Goal: Task Accomplishment & Management: Use online tool/utility

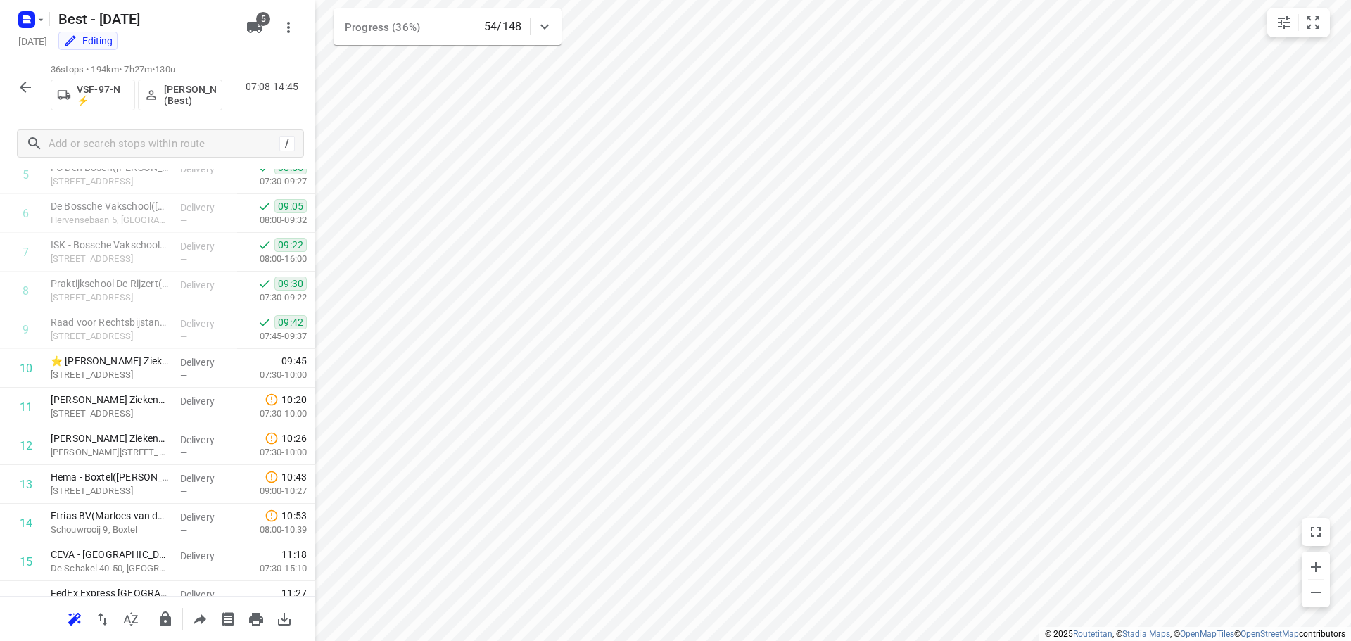
scroll to position [270, 0]
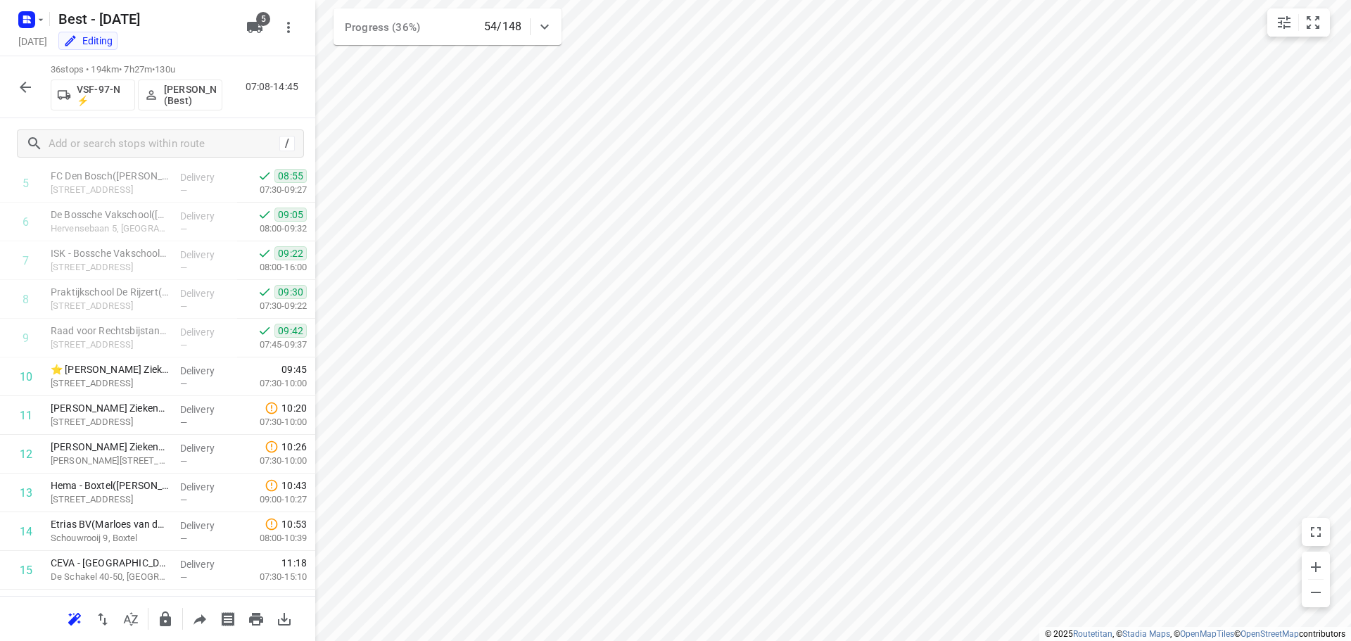
drag, startPoint x: 31, startPoint y: 106, endPoint x: 28, endPoint y: 98, distance: 8.9
click at [29, 103] on div "36 stops • 194km • 7h27m • 130u VSF-97-N ⚡ [PERSON_NAME] (Best) 07:08-14:45" at bounding box center [157, 87] width 315 height 62
click at [23, 79] on icon "button" at bounding box center [25, 87] width 17 height 17
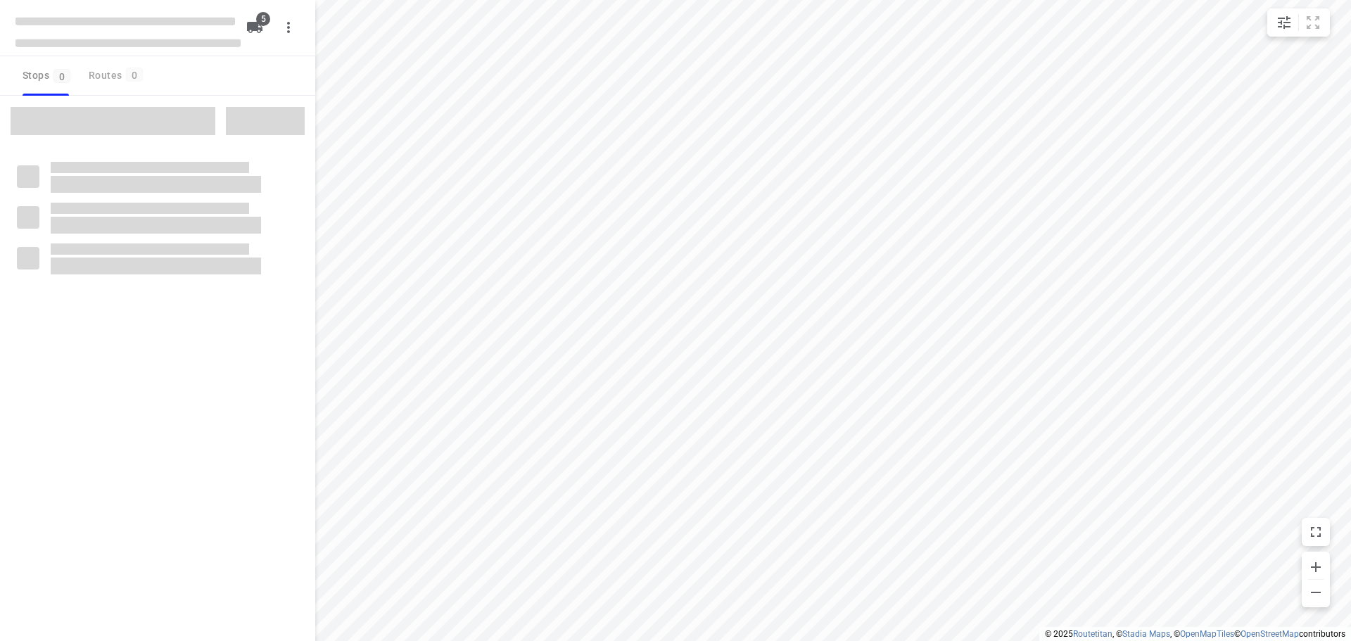
checkbox input "true"
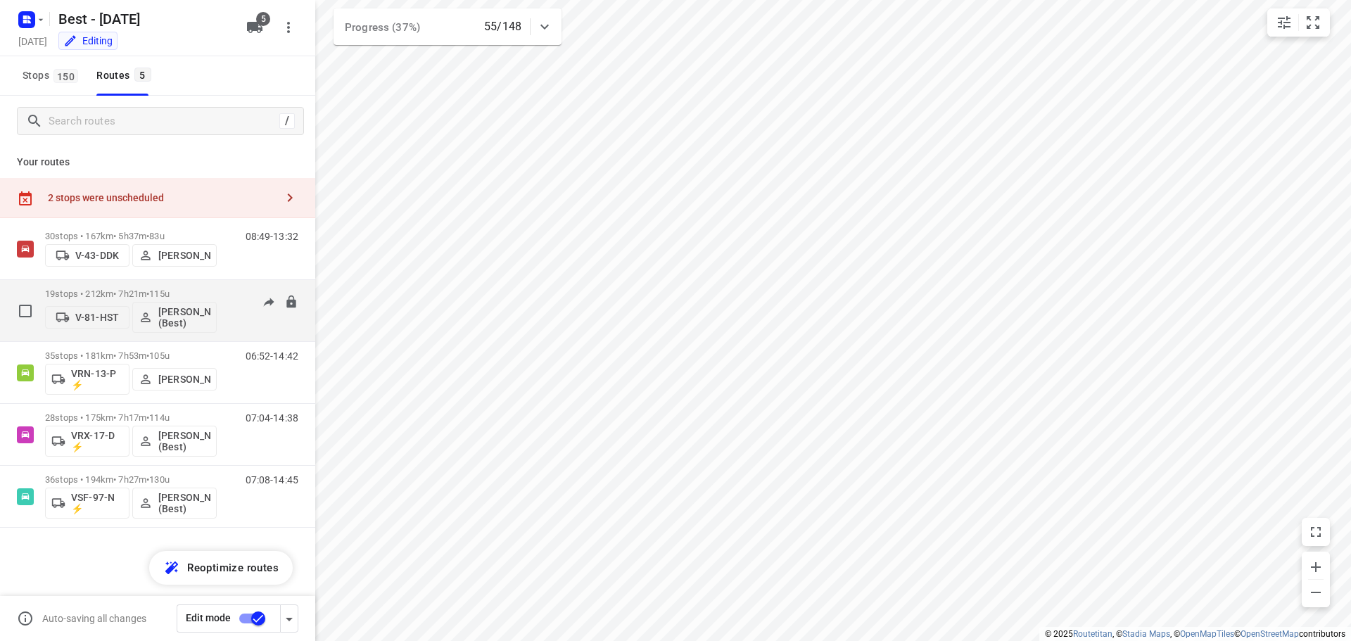
click at [201, 290] on p "19 stops • 212km • 7h21m • 115u" at bounding box center [131, 293] width 172 height 11
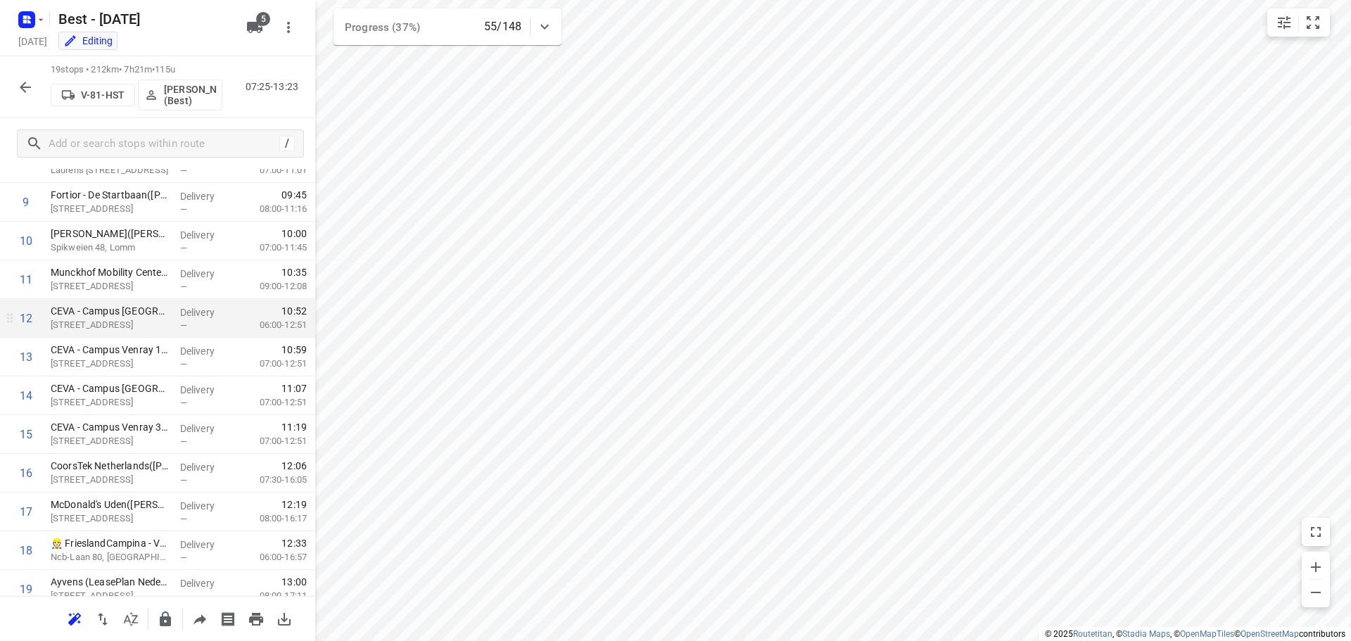
scroll to position [457, 0]
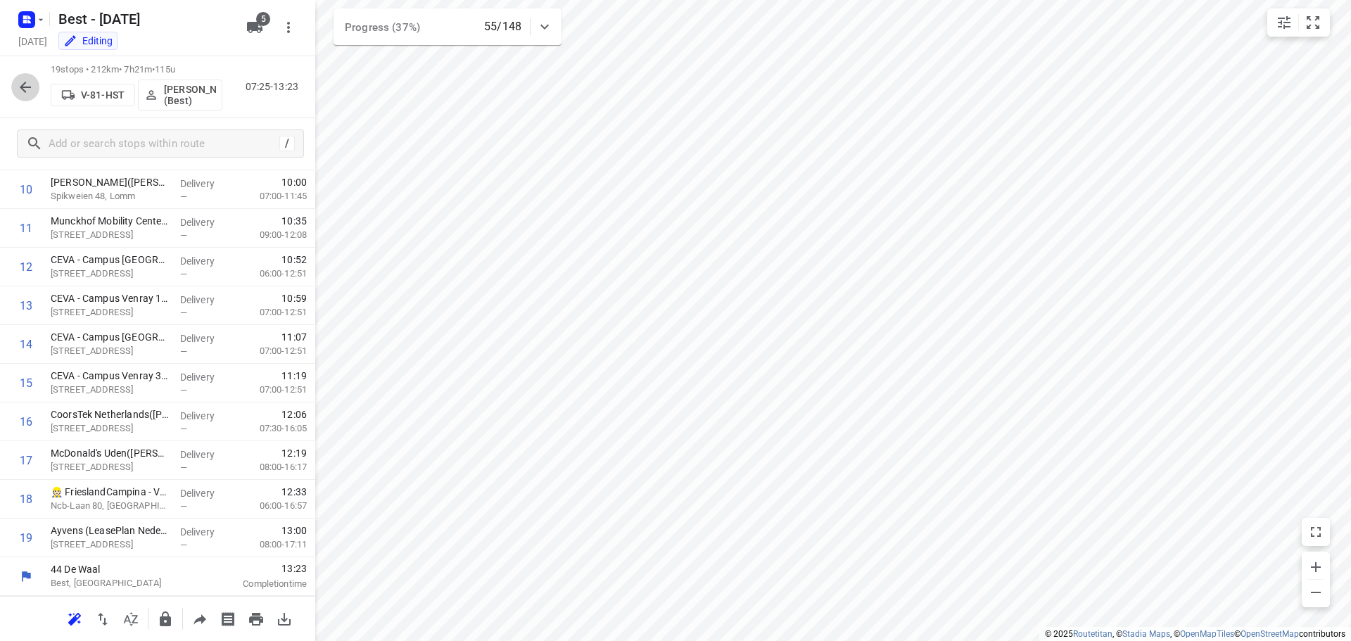
click at [28, 87] on icon "button" at bounding box center [25, 87] width 11 height 11
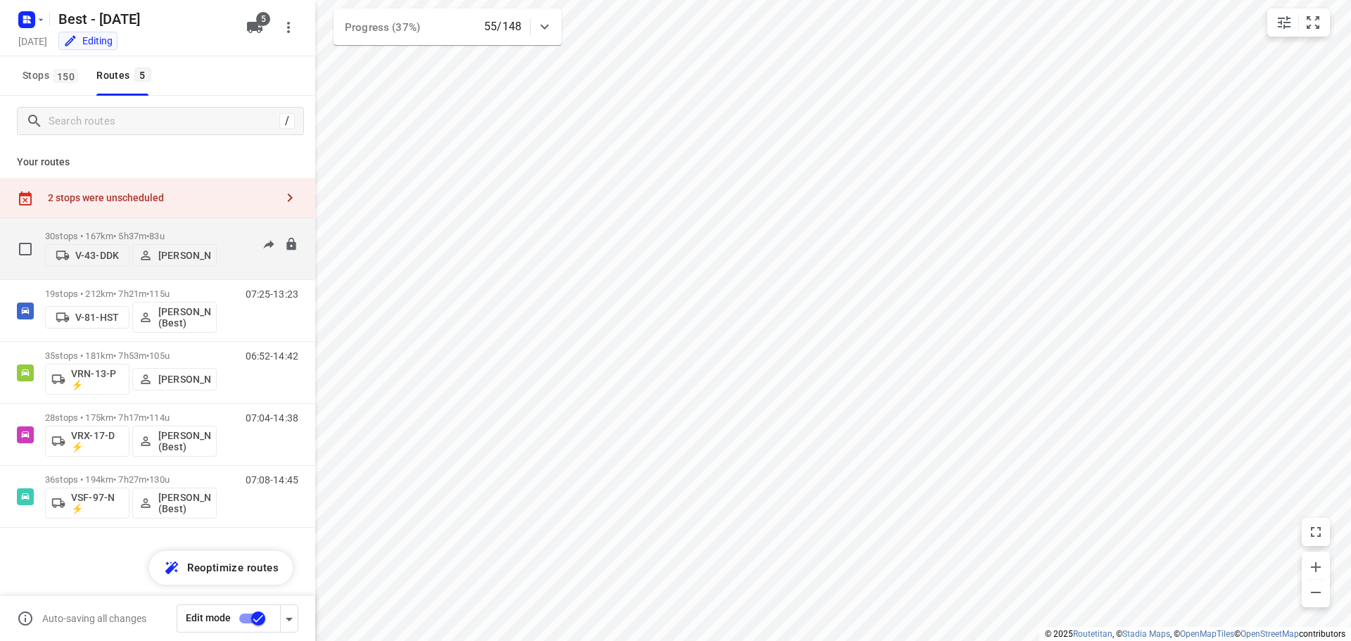
click at [224, 224] on div "30 stops • 167km • 5h37m • 83u V-43-DDK Andy De Vreede 08:49-13:32" at bounding box center [180, 249] width 270 height 50
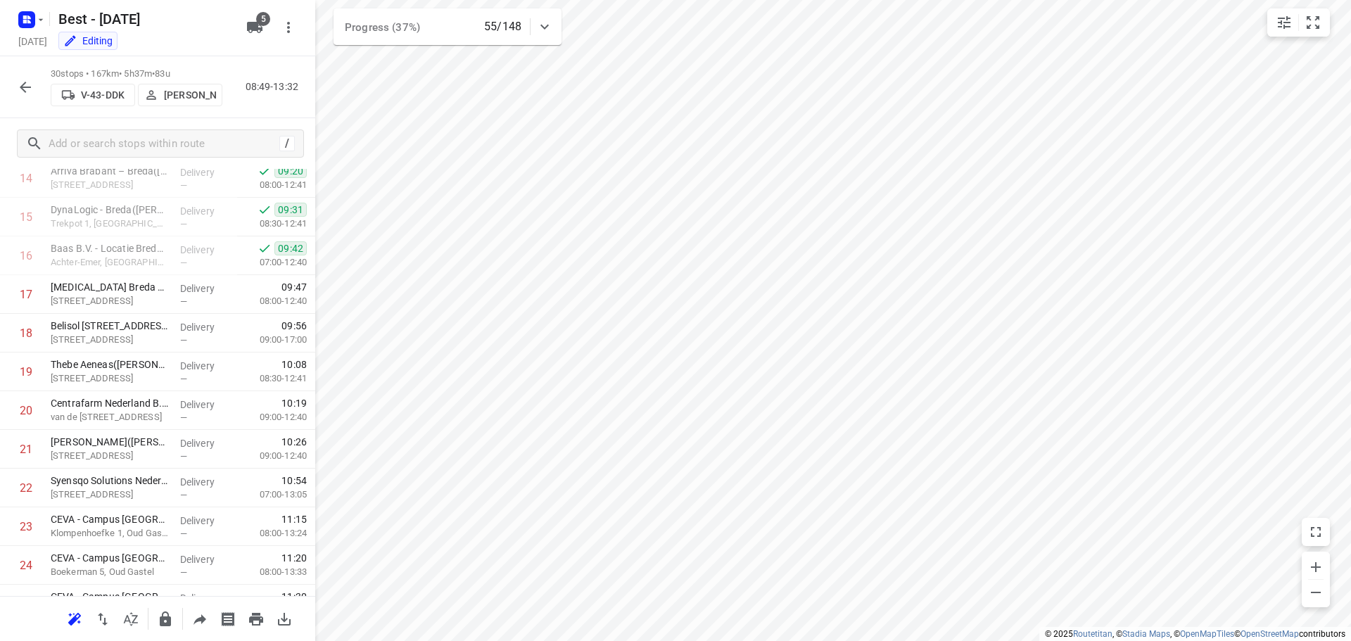
scroll to position [883, 0]
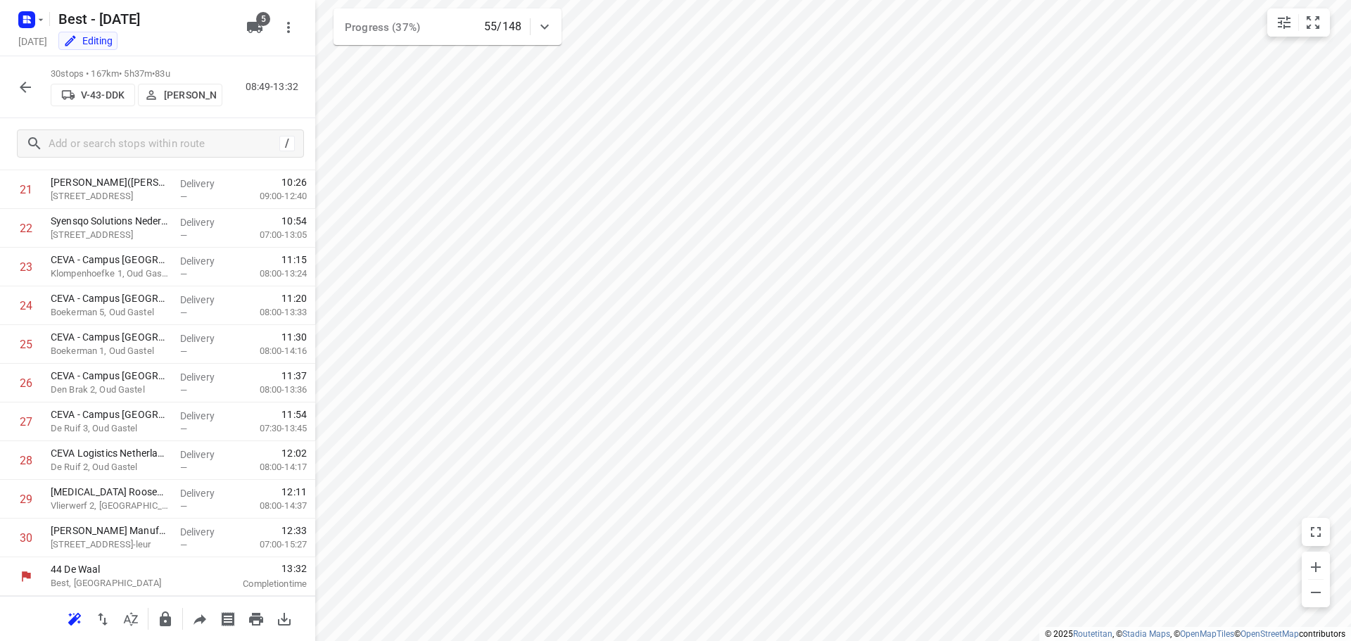
click at [24, 75] on button "button" at bounding box center [25, 87] width 28 height 28
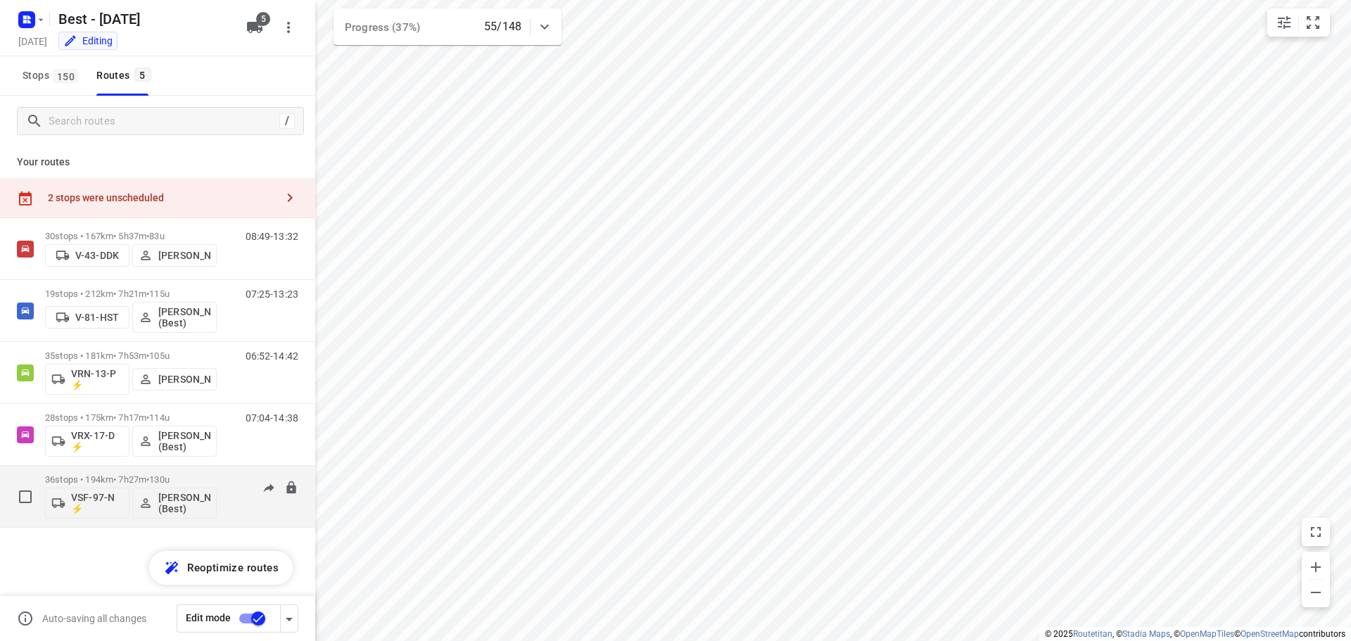
click at [144, 472] on div "36 stops • 194km • 7h27m • 130u VSF-97-N ⚡ Merijn Janssen (Best)" at bounding box center [131, 496] width 172 height 58
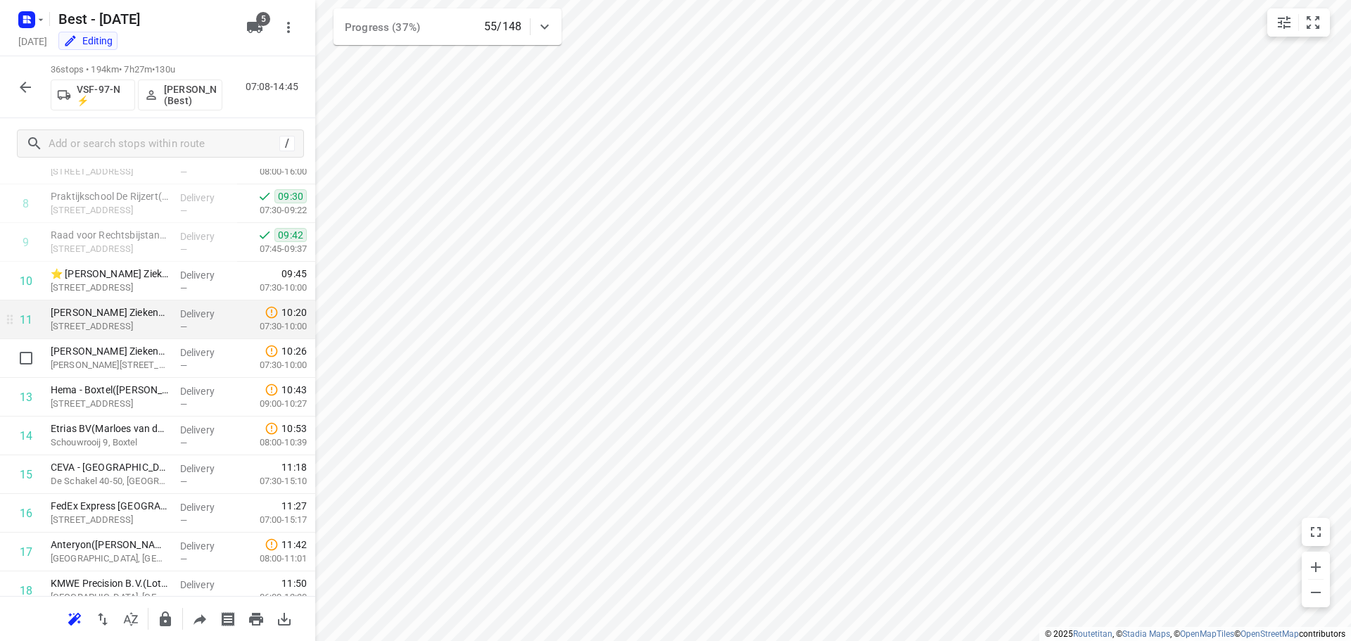
scroll to position [352, 0]
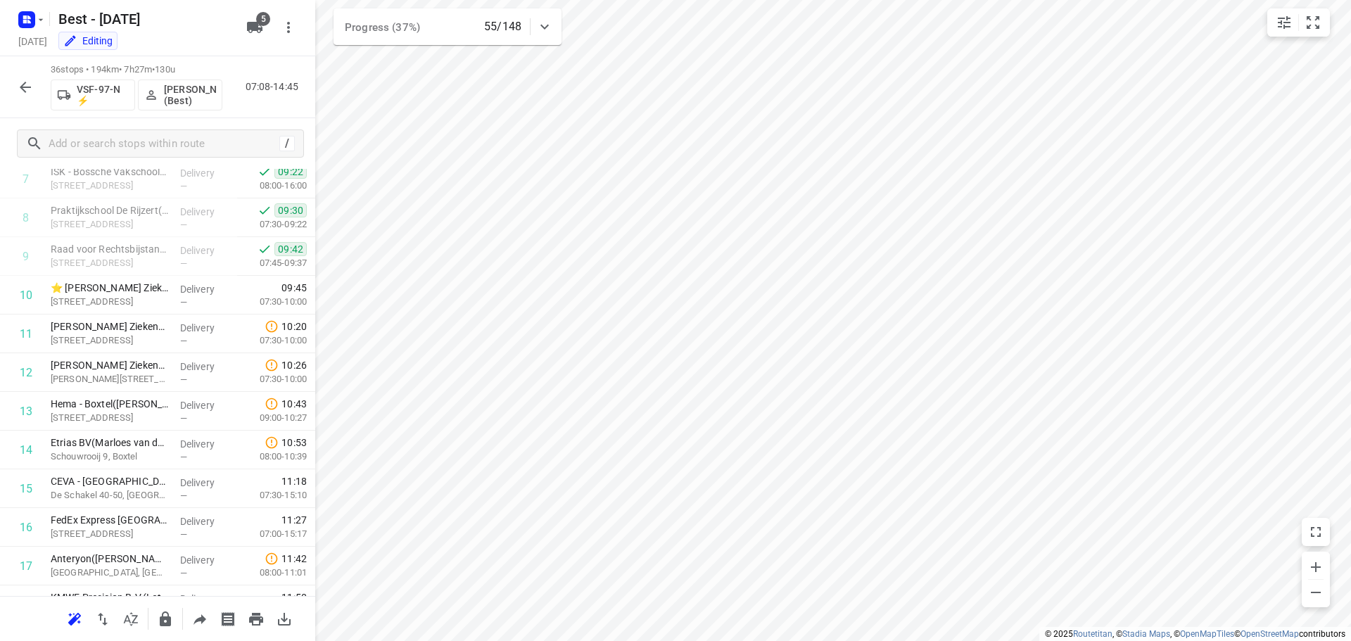
click at [30, 84] on icon "button" at bounding box center [25, 87] width 17 height 17
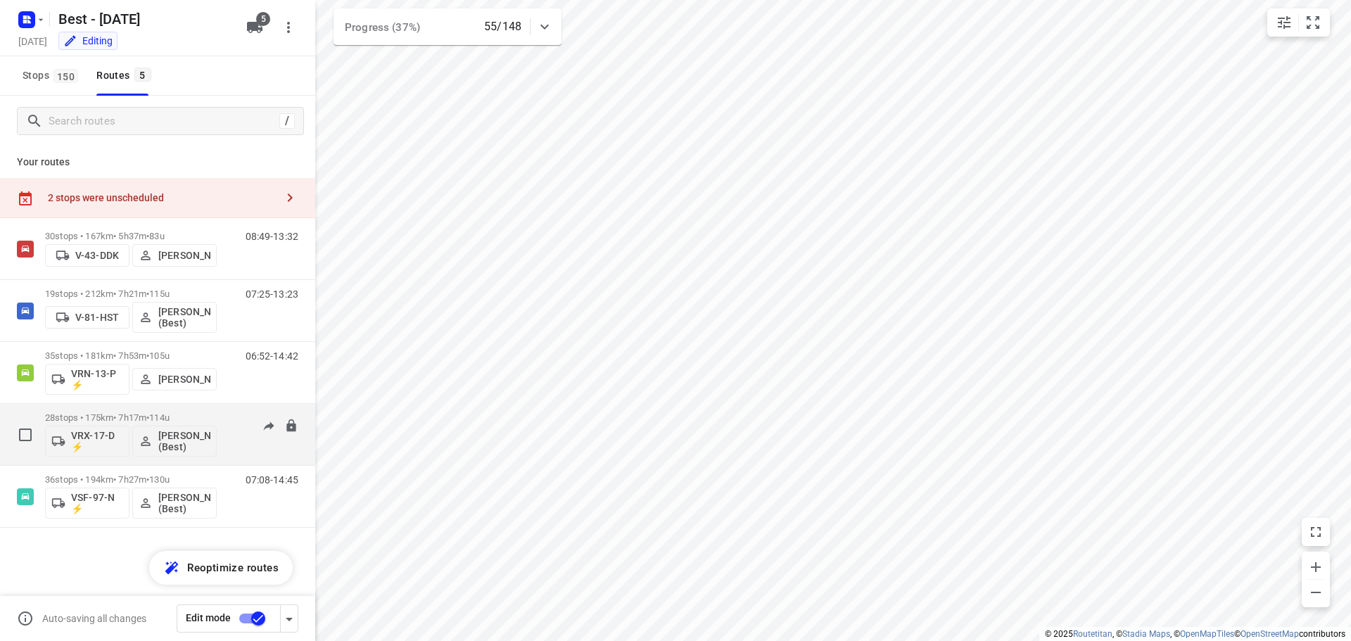
click at [205, 416] on p "28 stops • 175km • 7h17m • 114u" at bounding box center [131, 417] width 172 height 11
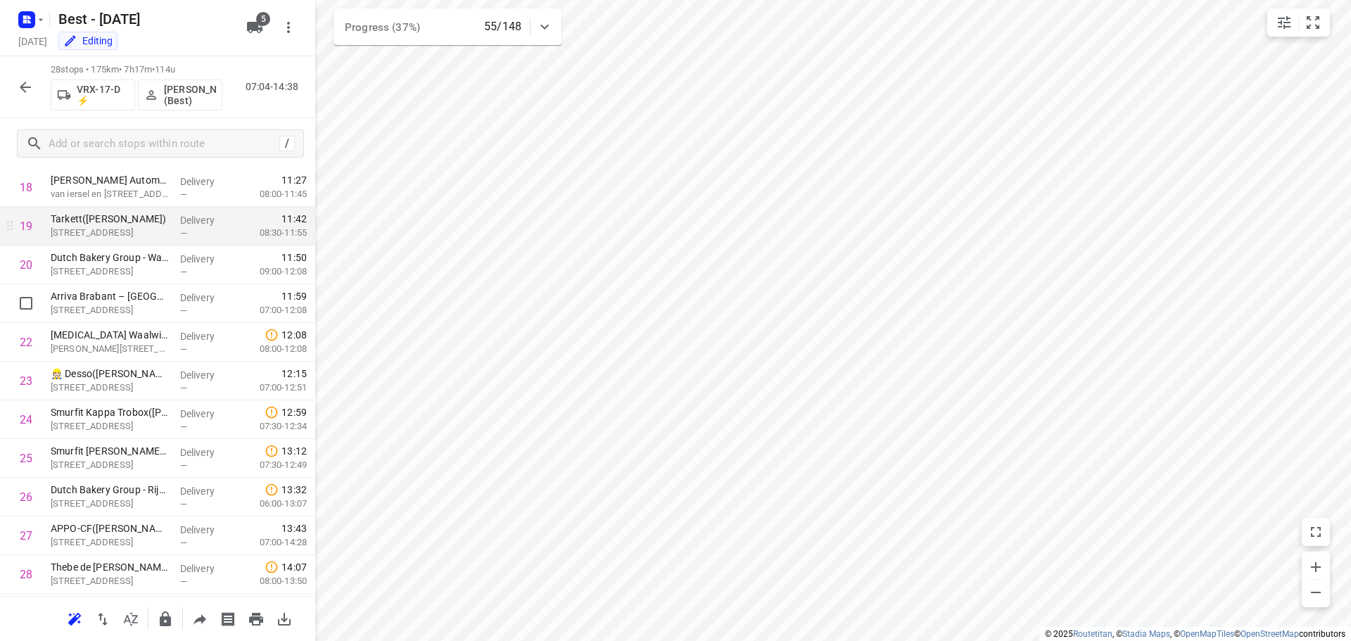
scroll to position [774, 0]
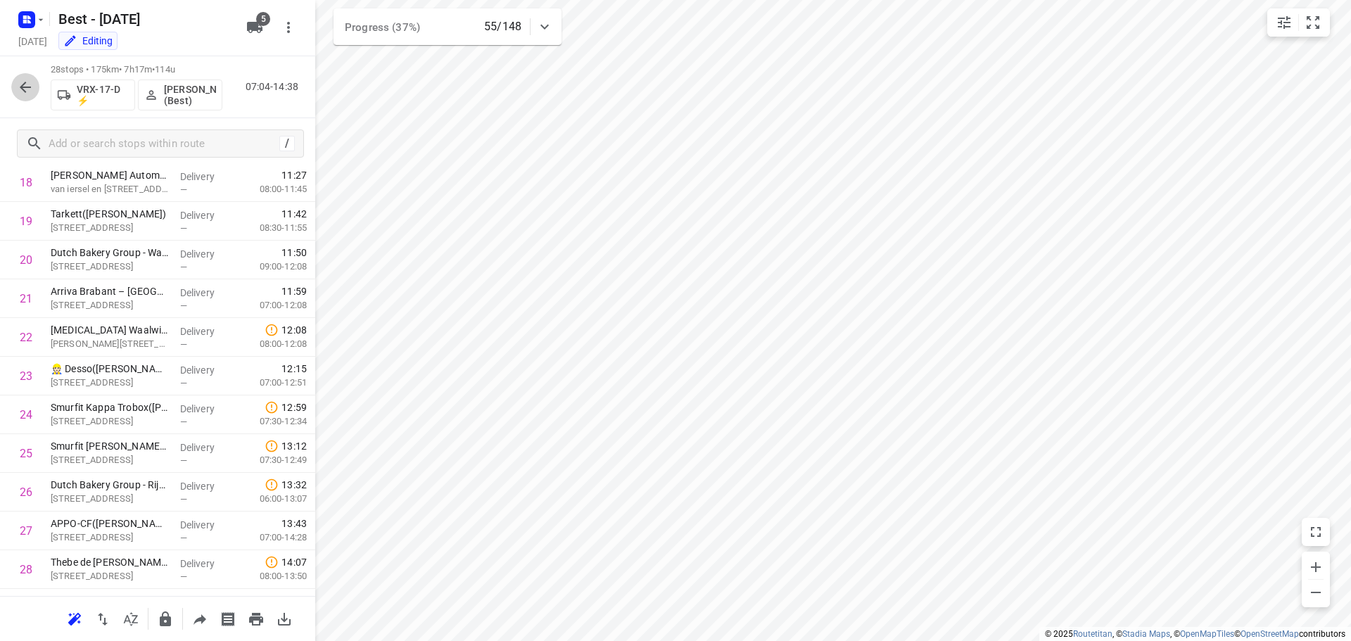
click at [31, 97] on button "button" at bounding box center [25, 87] width 28 height 28
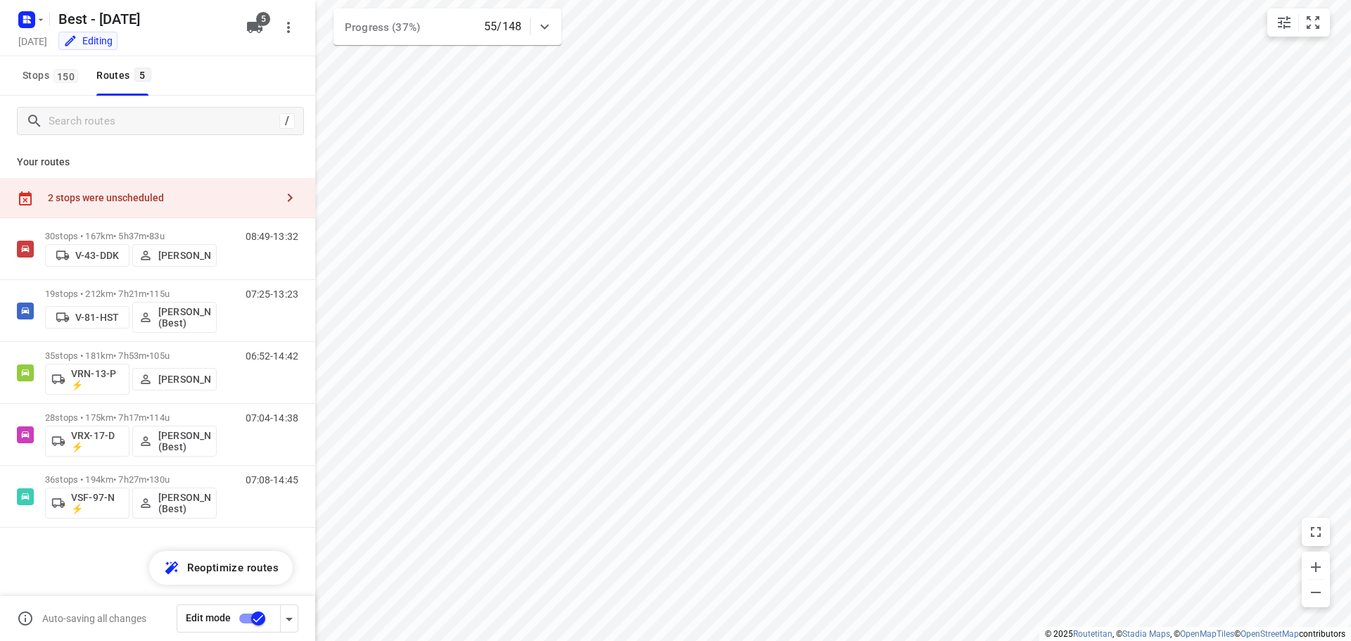
click at [129, 535] on div "30 stops • 167km • 5h37m • 83u V-43-DDK Andy De Vreede 08:49-13:32 19 stops • 2…" at bounding box center [157, 422] width 315 height 408
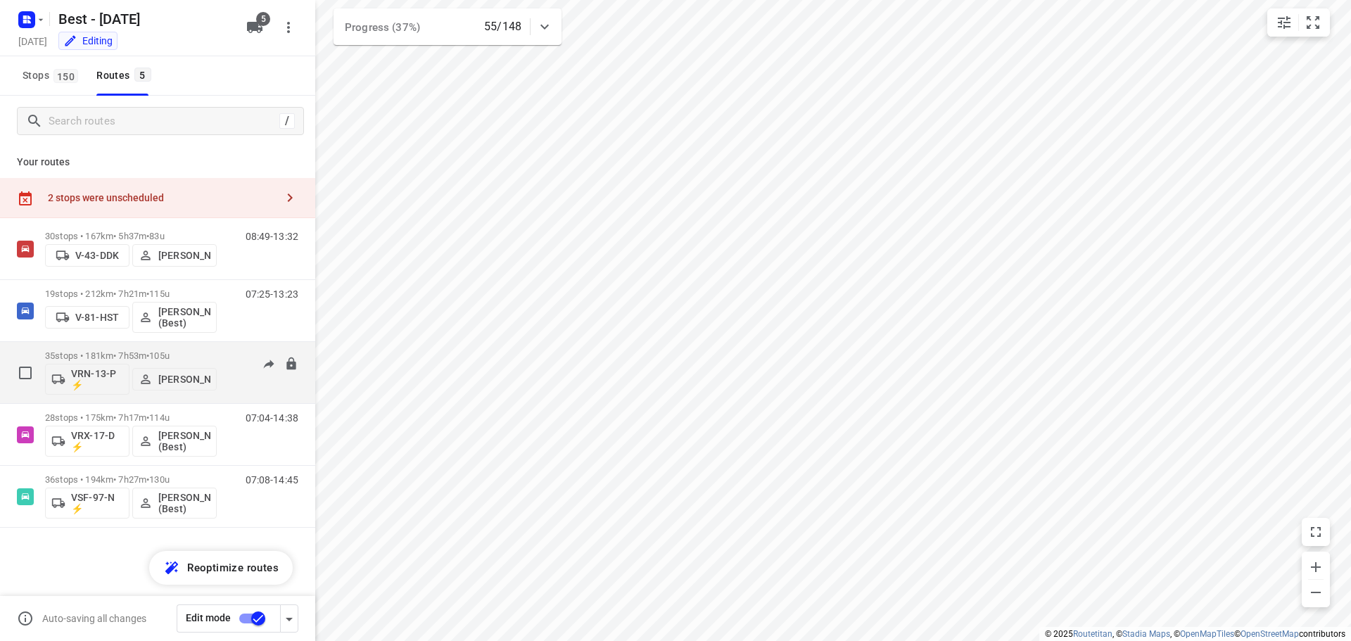
click at [163, 357] on span "105u" at bounding box center [159, 355] width 20 height 11
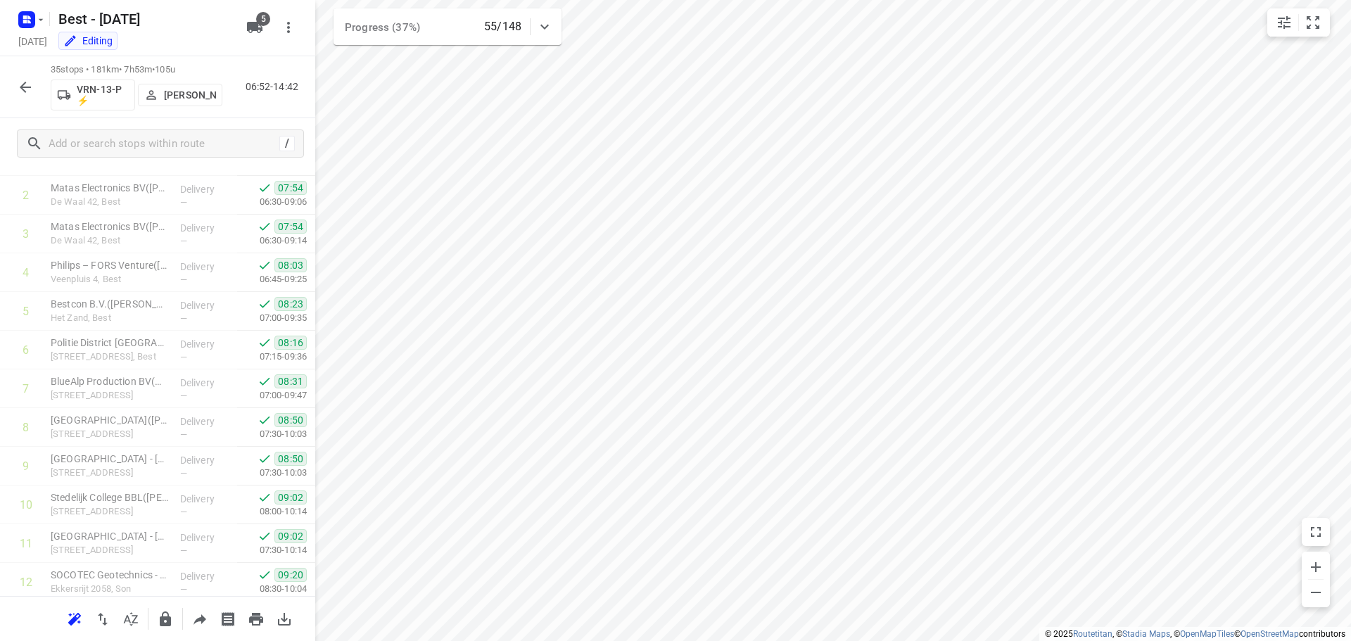
scroll to position [422, 0]
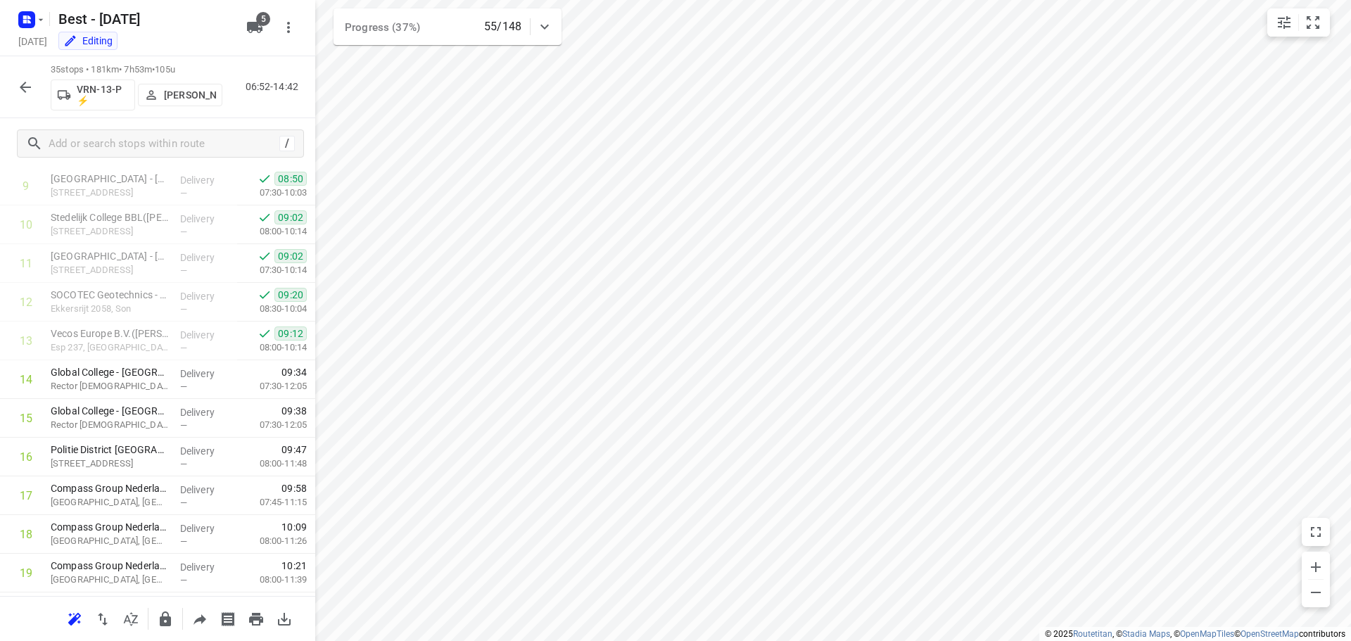
click at [27, 94] on icon "button" at bounding box center [25, 87] width 17 height 17
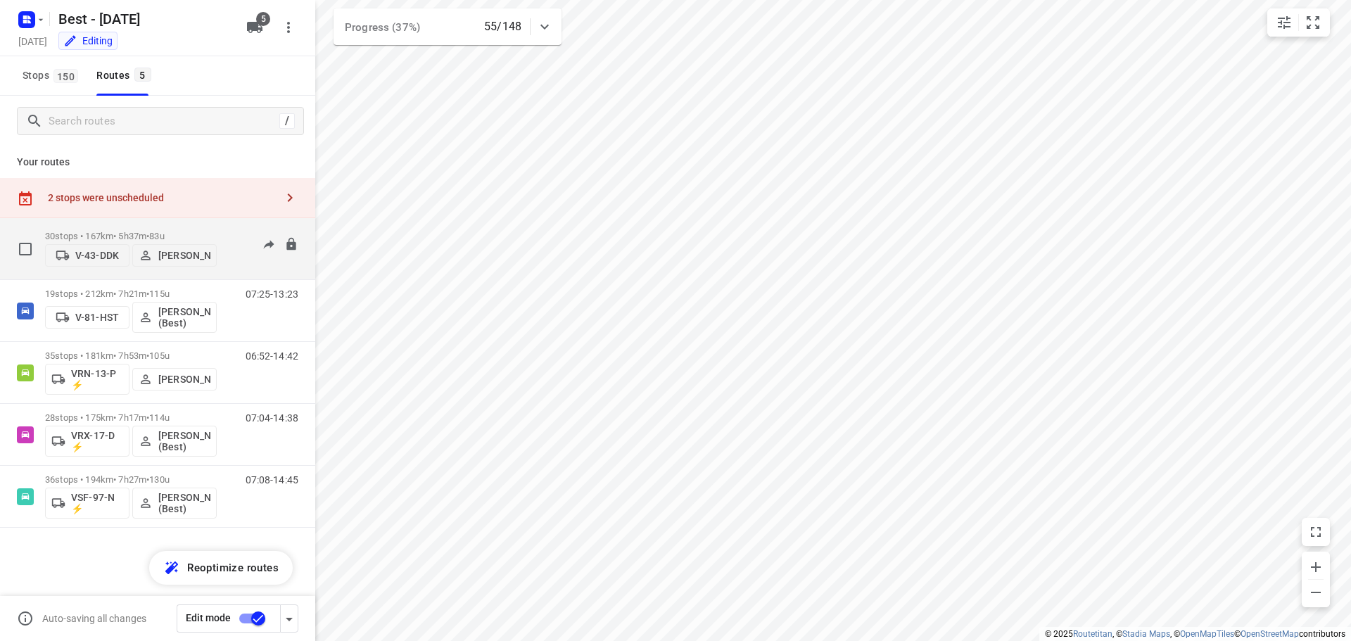
click at [184, 224] on div "30 stops • 167km • 5h37m • 83u V-43-DDK Andy De Vreede" at bounding box center [131, 249] width 172 height 50
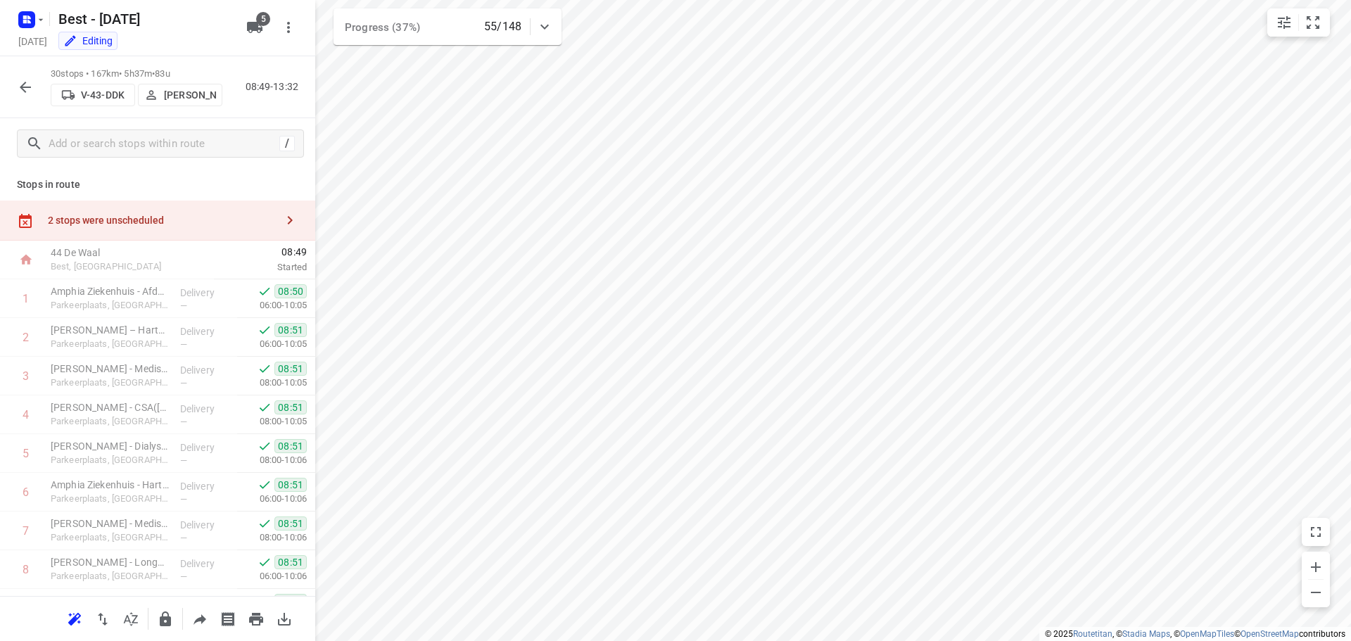
click at [20, 94] on icon "button" at bounding box center [25, 87] width 17 height 17
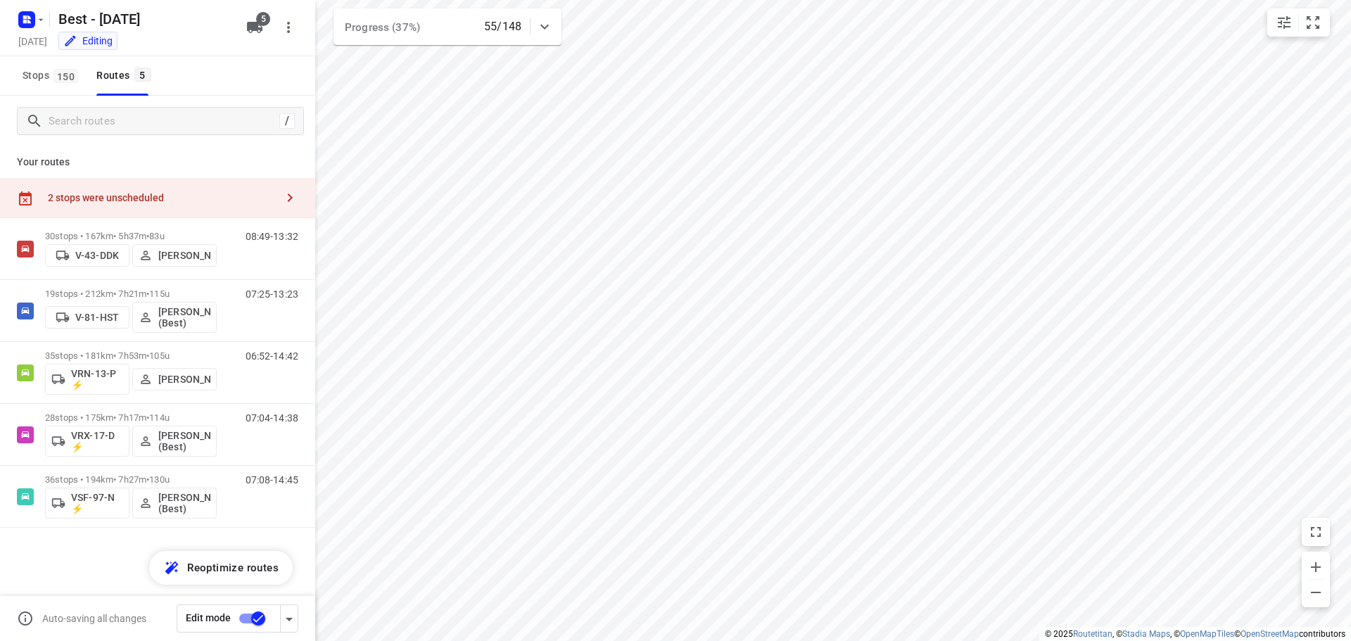
click at [544, 37] on div at bounding box center [545, 27] width 28 height 28
drag, startPoint x: 554, startPoint y: 30, endPoint x: 547, endPoint y: 26, distance: 7.9
click at [550, 28] on div at bounding box center [545, 32] width 28 height 28
